Goal: Transaction & Acquisition: Purchase product/service

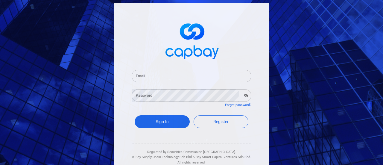
click at [200, 80] on input "Email" at bounding box center [192, 76] width 120 height 13
click at [200, 80] on input "likhen" at bounding box center [192, 76] width 120 height 13
click at [188, 74] on input "likhen" at bounding box center [192, 76] width 120 height 13
click at [155, 77] on input "likhen" at bounding box center [192, 76] width 120 height 13
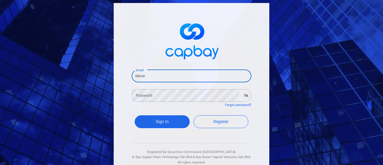
type input "[EMAIL_ADDRESS][DOMAIN_NAME]"
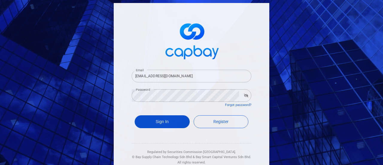
click at [175, 123] on button "Sign In" at bounding box center [162, 121] width 55 height 13
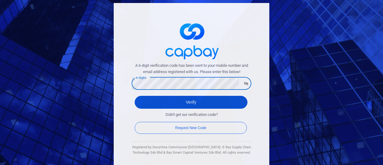
click at [184, 107] on button "Verify" at bounding box center [191, 102] width 113 height 13
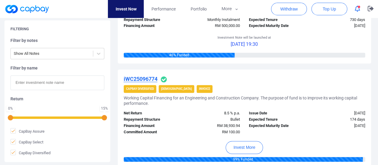
scroll to position [299, 0]
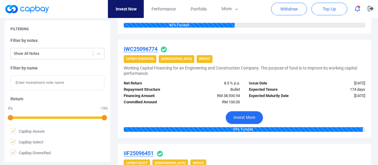
click at [251, 115] on button "Invest More" at bounding box center [244, 117] width 37 height 13
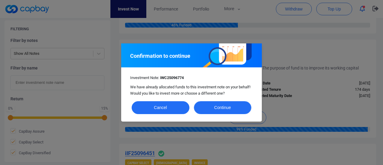
click at [236, 108] on button "Continue" at bounding box center [223, 107] width 58 height 13
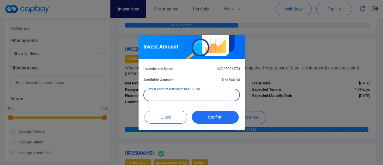
click at [185, 93] on input "text" at bounding box center [191, 95] width 97 height 13
type input "RM 400"
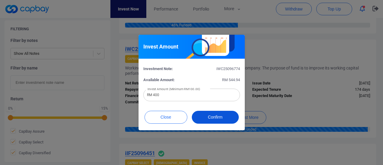
click at [218, 118] on button "Confirm" at bounding box center [215, 117] width 47 height 13
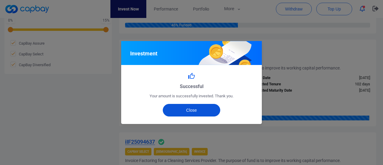
click at [196, 107] on button "Close" at bounding box center [192, 110] width 58 height 13
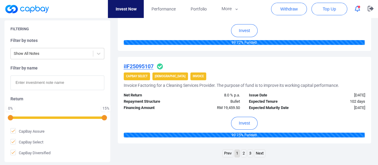
scroll to position [957, 0]
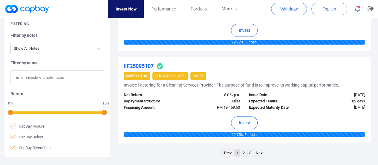
click at [244, 150] on link "2" at bounding box center [243, 152] width 5 height 7
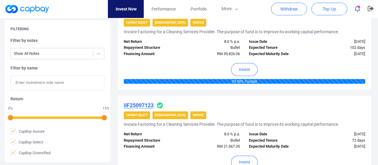
scroll to position [942, 0]
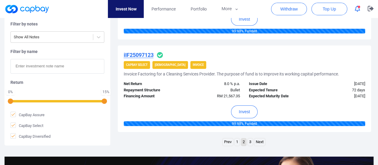
click at [250, 138] on link "3" at bounding box center [250, 141] width 5 height 7
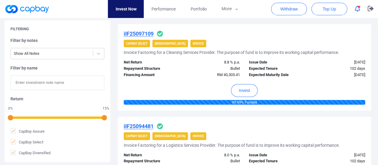
scroll to position [733, 0]
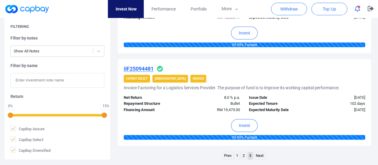
click at [237, 152] on link "1" at bounding box center [237, 155] width 5 height 7
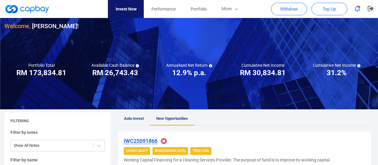
scroll to position [0, 0]
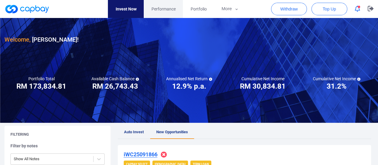
click at [163, 8] on span "Performance" at bounding box center [163, 9] width 24 height 7
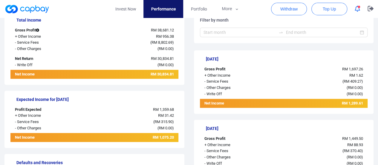
scroll to position [120, 0]
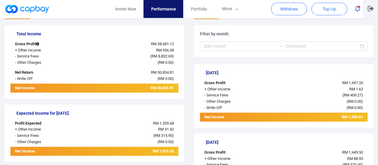
click at [370, 10] on icon "button" at bounding box center [371, 9] width 6 height 6
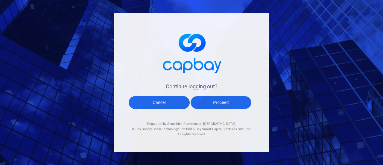
click at [219, 103] on button "Proceed" at bounding box center [220, 102] width 61 height 13
